Goal: Task Accomplishment & Management: Manage account settings

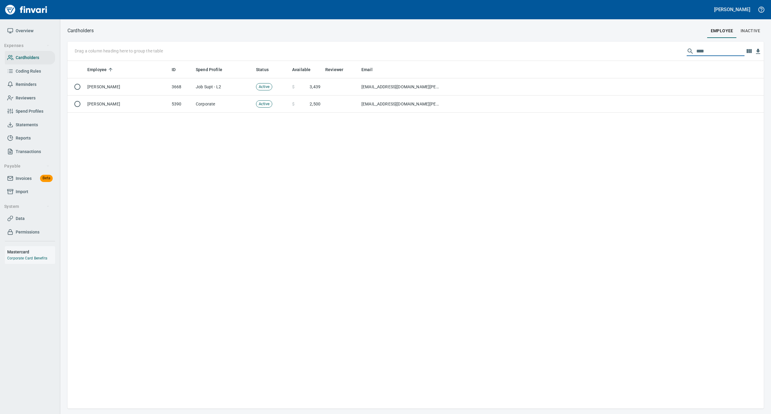
scroll to position [341, 684]
drag, startPoint x: 707, startPoint y: 52, endPoint x: 671, endPoint y: 52, distance: 36.7
click at [671, 52] on div "Drag a column heading here to group the table ****" at bounding box center [415, 51] width 696 height 19
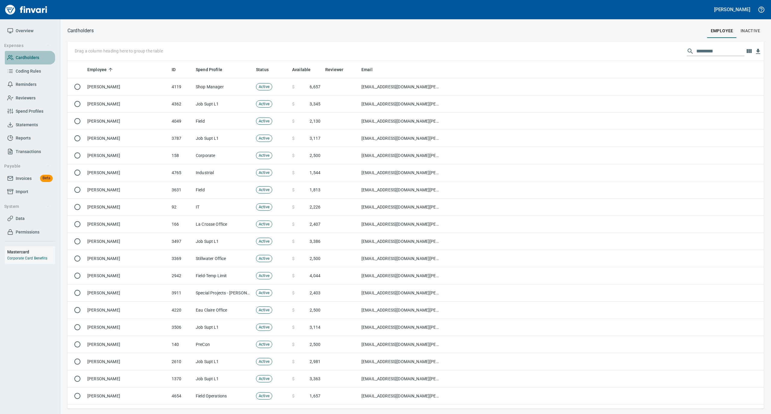
click at [34, 54] on span "Cardholders" at bounding box center [27, 58] width 23 height 8
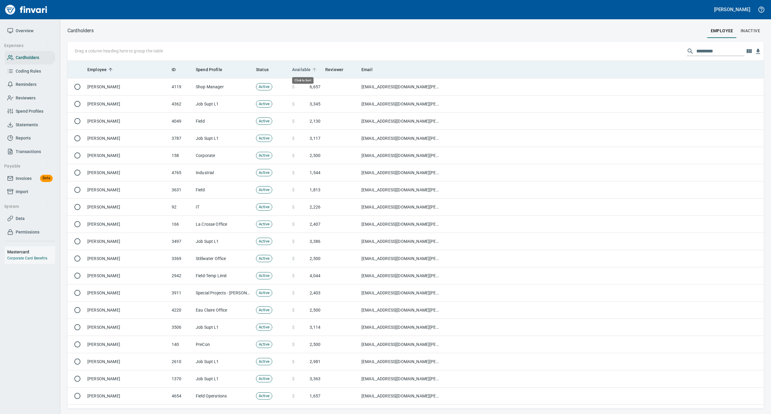
click at [312, 66] on span "Available" at bounding box center [305, 69] width 26 height 7
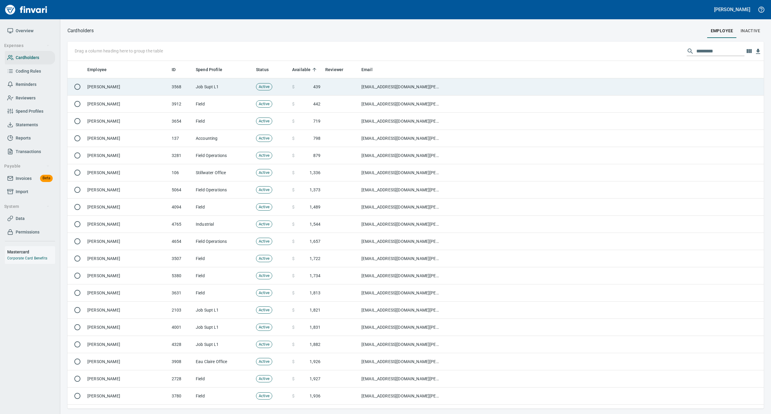
click at [227, 85] on td "Job Supt L1" at bounding box center [223, 86] width 60 height 17
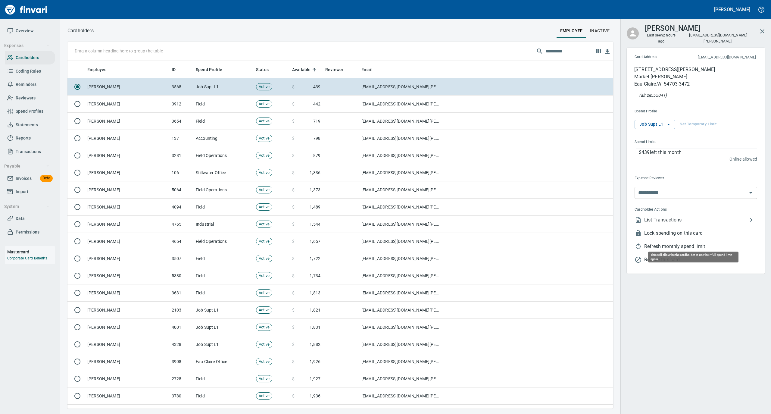
click at [673, 243] on span "Refresh monthly spend limit" at bounding box center [700, 246] width 113 height 7
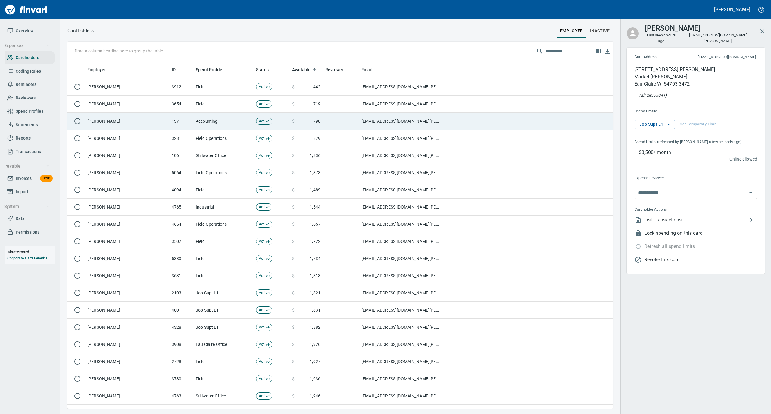
scroll to position [341, 533]
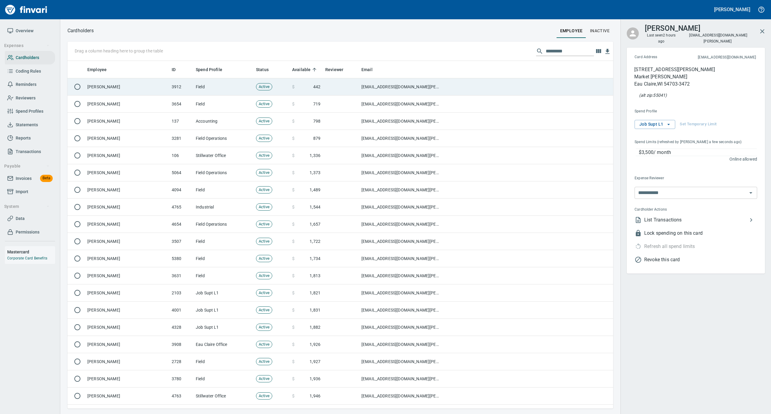
click at [142, 87] on td "[PERSON_NAME]" at bounding box center [127, 86] width 84 height 17
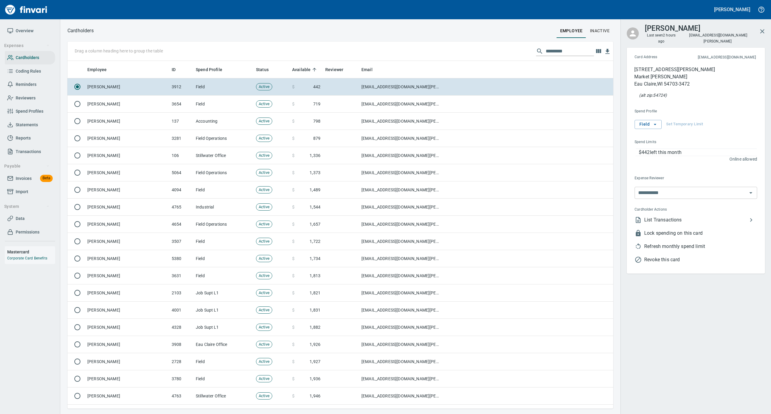
scroll to position [341, 533]
click at [678, 243] on span "Refresh monthly spend limit" at bounding box center [700, 246] width 113 height 7
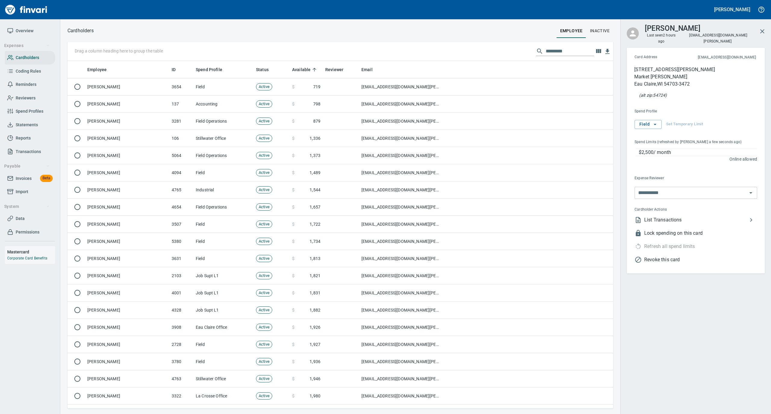
click at [30, 30] on span "Overview" at bounding box center [25, 31] width 18 height 8
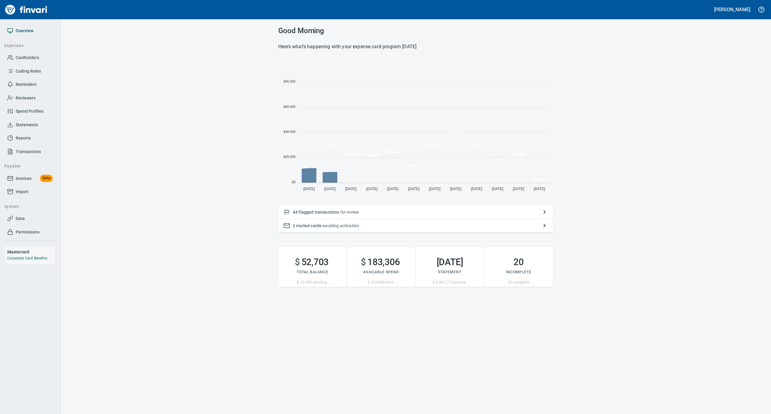
scroll to position [134, 269]
